Goal: Task Accomplishment & Management: Manage account settings

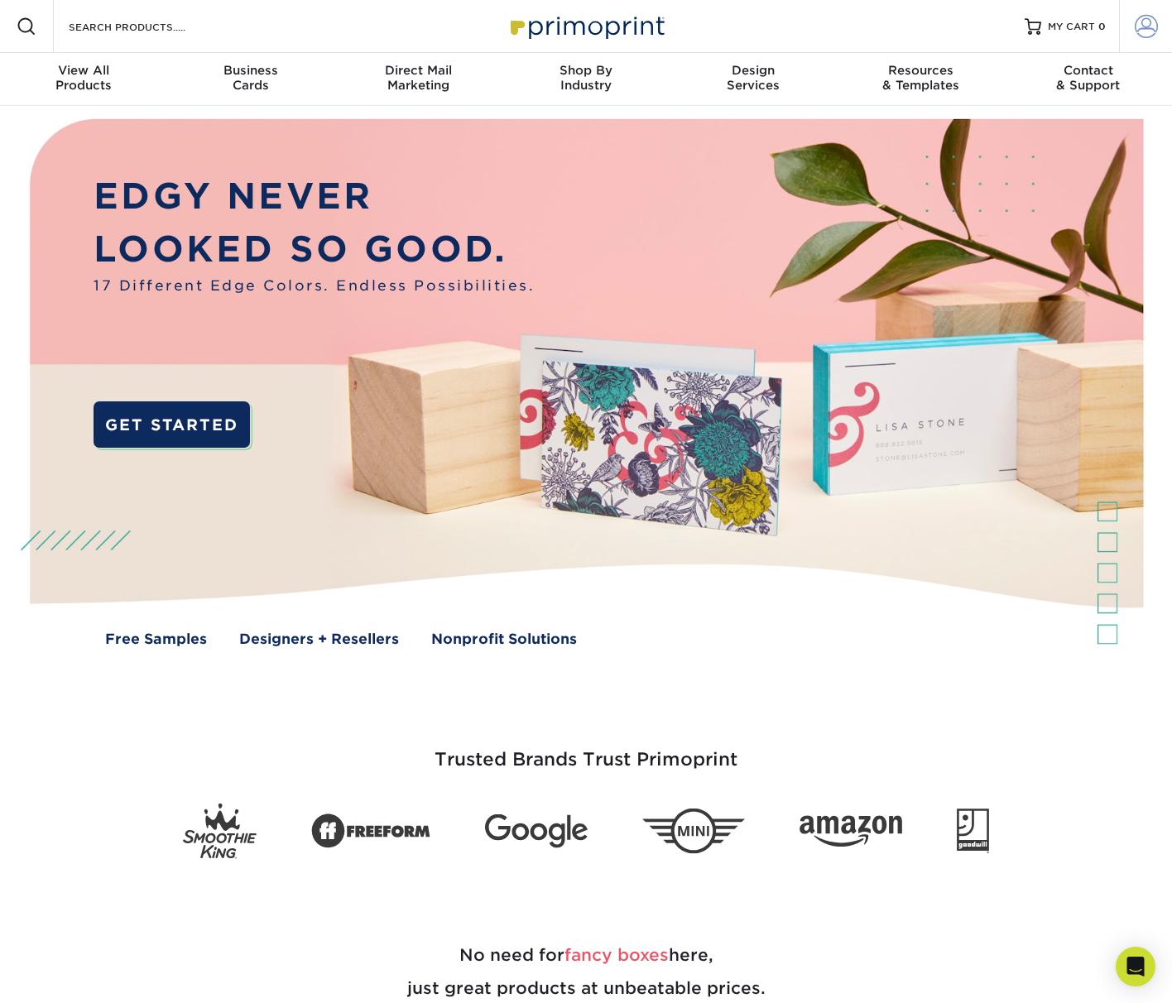
type input "[EMAIL_ADDRESS][DOMAIN_NAME]"
click at [1146, 30] on span at bounding box center [1146, 26] width 23 height 23
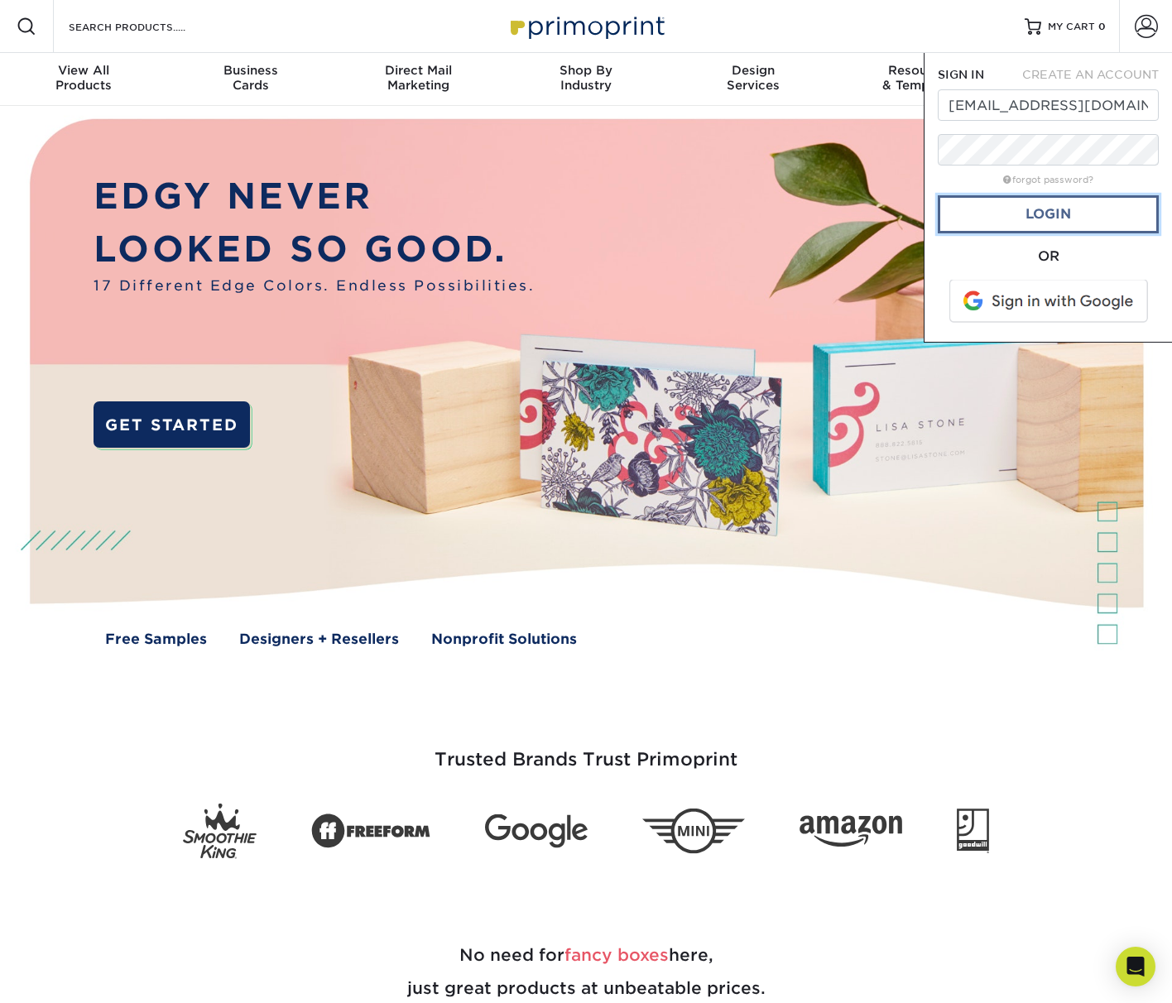
click at [1035, 218] on link "Login" at bounding box center [1048, 214] width 221 height 38
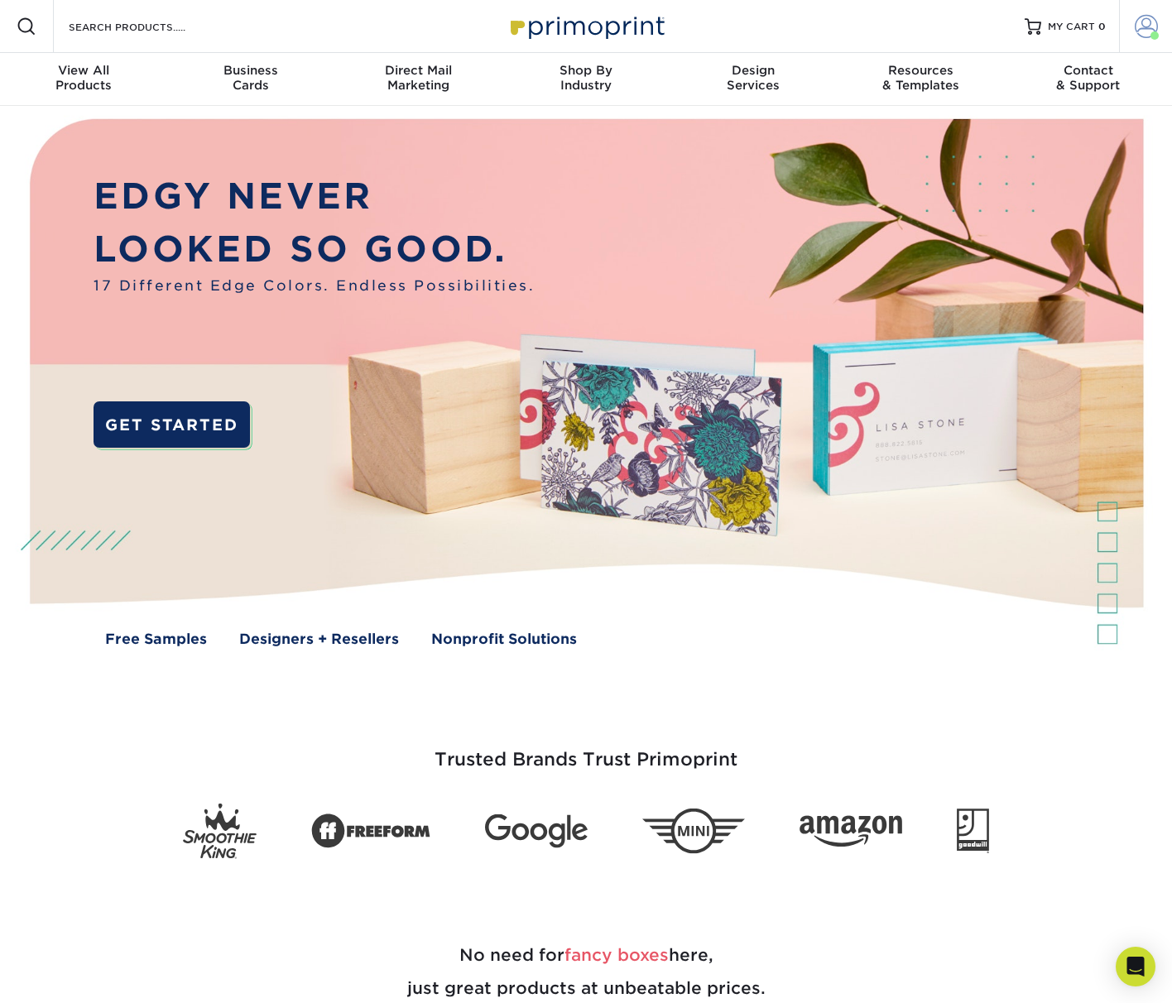
click at [1147, 28] on span at bounding box center [1146, 26] width 23 height 23
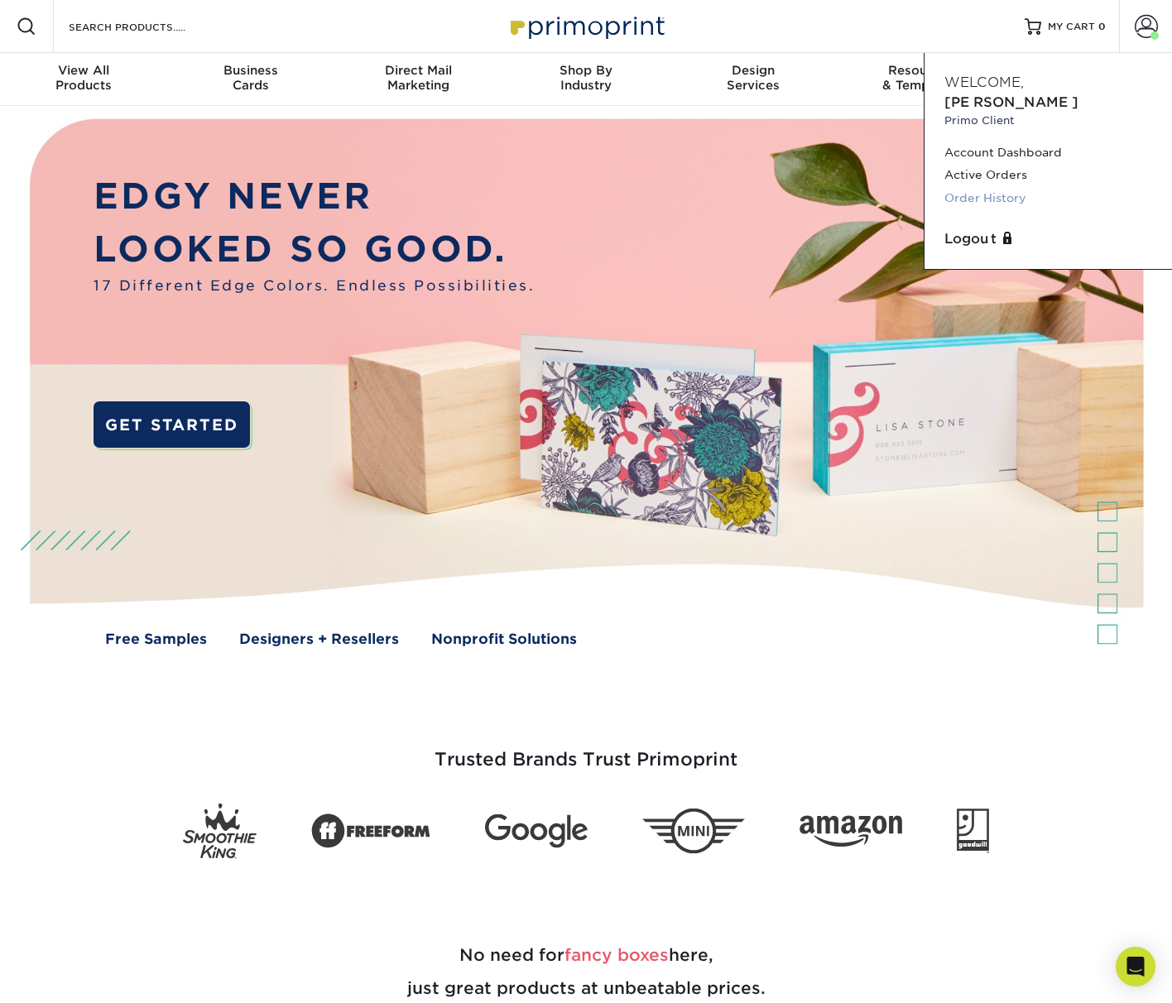
click at [999, 187] on link "Order History" at bounding box center [1048, 198] width 208 height 22
